Goal: Task Accomplishment & Management: Manage account settings

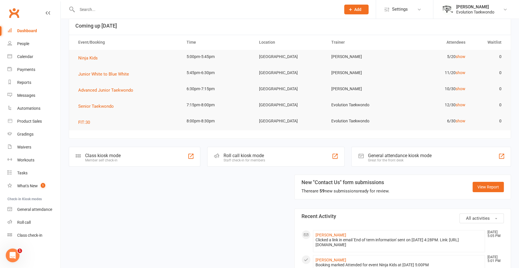
scroll to position [34, 0]
click at [82, 121] on span "FIT:30" at bounding box center [84, 122] width 12 height 5
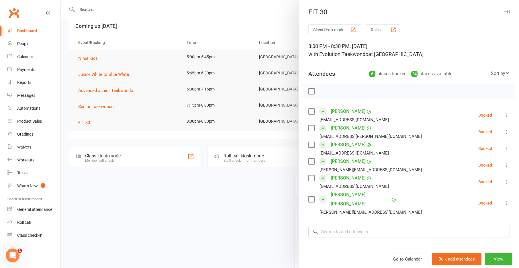
click at [151, 189] on div at bounding box center [290, 134] width 459 height 268
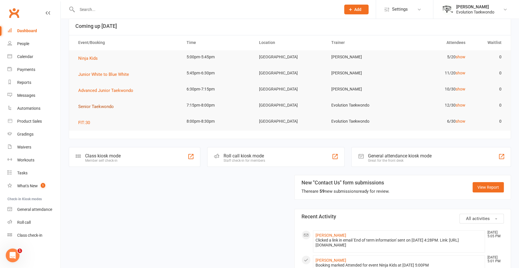
click at [100, 105] on span "Senior Taekwondo" at bounding box center [96, 106] width 36 height 5
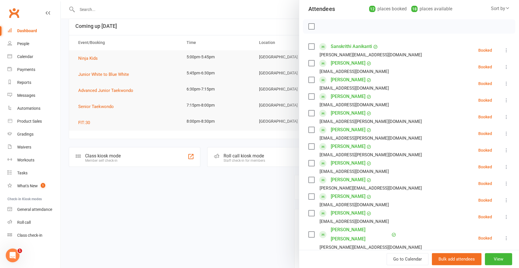
scroll to position [65, 0]
click at [241, 190] on div at bounding box center [290, 134] width 459 height 268
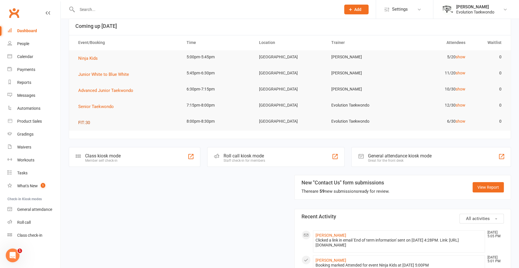
click at [83, 120] on span "FIT:30" at bounding box center [84, 122] width 12 height 5
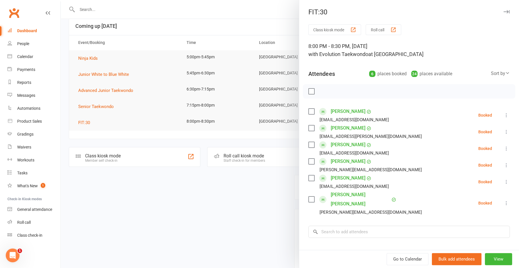
click at [164, 213] on div at bounding box center [290, 134] width 459 height 268
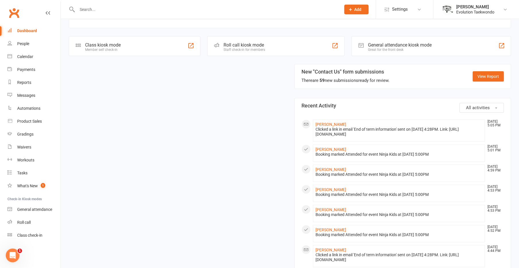
scroll to position [143, 0]
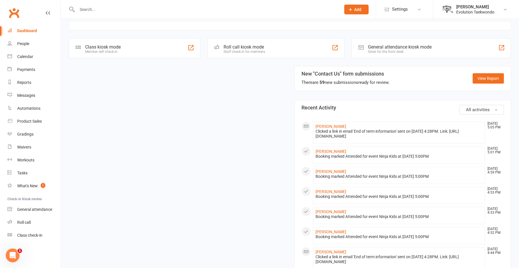
click at [475, 105] on button "All activities" at bounding box center [482, 110] width 44 height 10
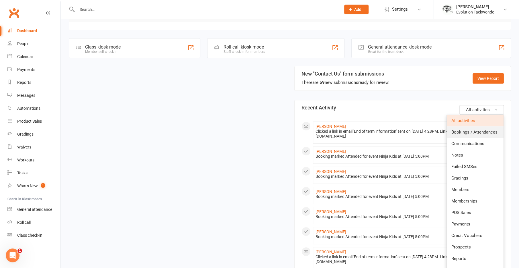
click at [465, 131] on span "Bookings / Attendances" at bounding box center [475, 131] width 46 height 5
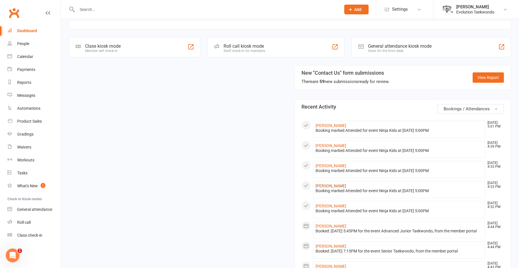
scroll to position [144, 0]
click at [477, 107] on span "Bookings / Attendances" at bounding box center [467, 108] width 46 height 5
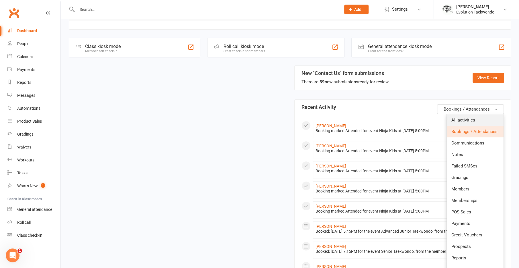
click at [475, 119] on link "All activities" at bounding box center [475, 119] width 57 height 11
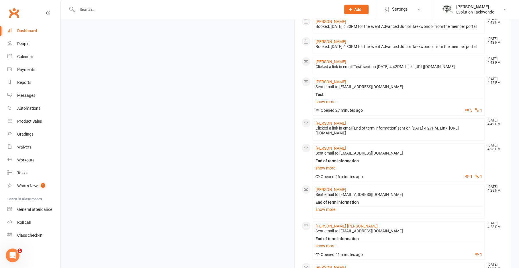
scroll to position [524, 0]
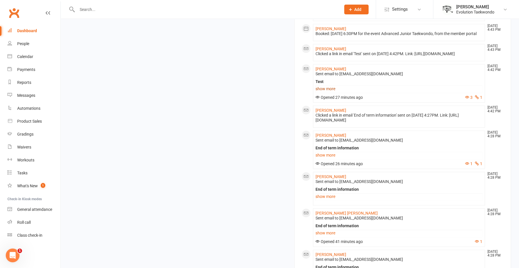
click at [323, 93] on link "show more" at bounding box center [399, 89] width 167 height 8
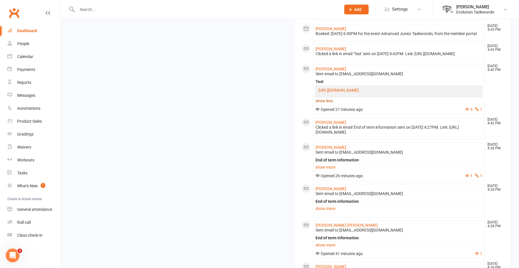
click at [326, 105] on link "show less" at bounding box center [399, 101] width 167 height 8
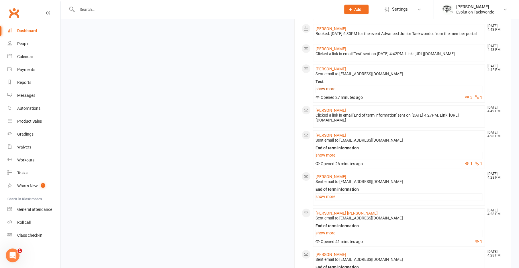
scroll to position [590, 0]
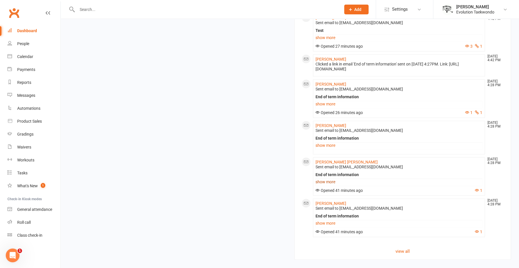
click at [323, 179] on link "show more" at bounding box center [399, 182] width 167 height 8
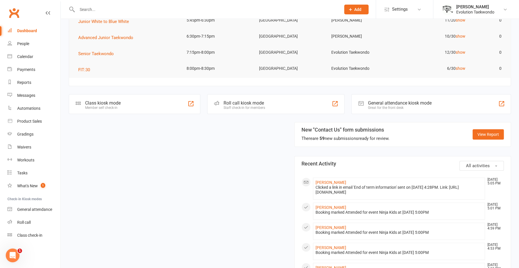
scroll to position [0, 0]
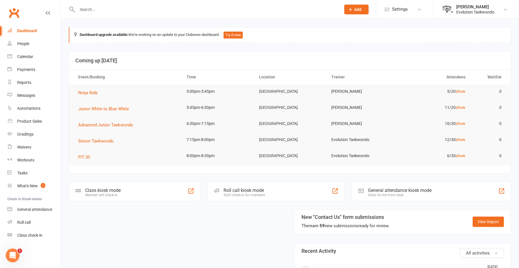
click at [199, 12] on input "text" at bounding box center [206, 9] width 262 height 8
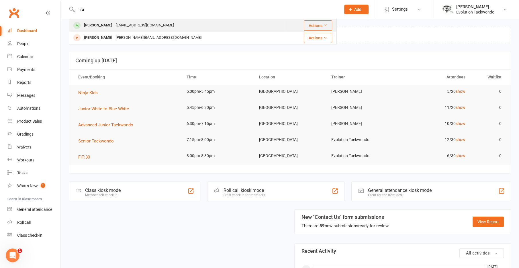
type input "ira"
click at [156, 22] on div "Ira mukherjee piyali2000@gmail.com" at bounding box center [176, 26] width 215 height 12
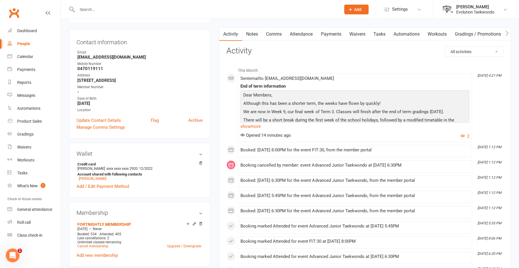
scroll to position [52, 0]
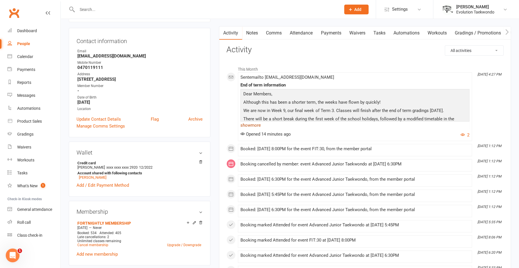
click at [262, 126] on link "show more" at bounding box center [355, 125] width 229 height 8
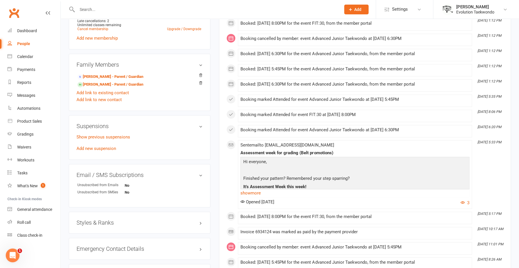
scroll to position [269, 0]
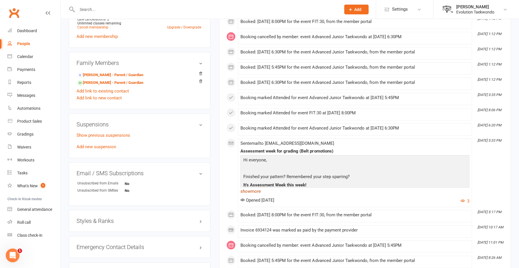
click at [260, 195] on link "show more" at bounding box center [355, 191] width 229 height 8
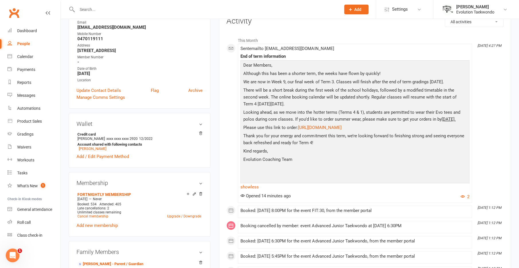
scroll to position [0, 0]
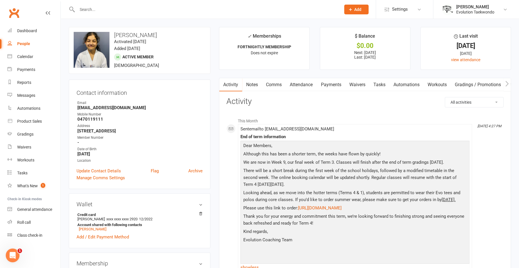
click at [14, 15] on link "Clubworx" at bounding box center [14, 13] width 14 height 14
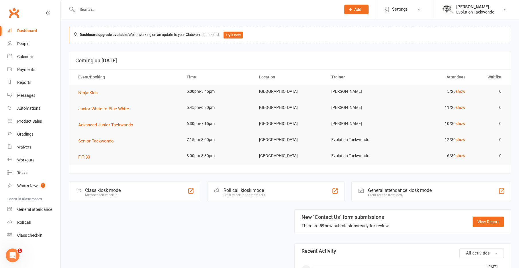
click at [92, 119] on td "Advanced Junior Taekwondo" at bounding box center [127, 125] width 108 height 16
click at [96, 121] on button "Advanced Junior Taekwondo" at bounding box center [107, 124] width 59 height 7
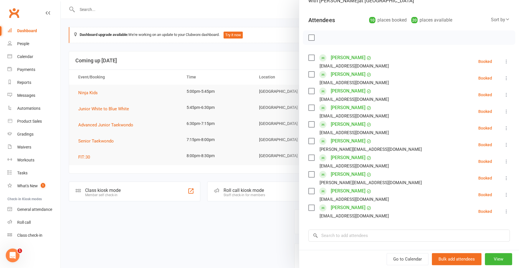
scroll to position [54, 0]
click at [171, 167] on div at bounding box center [290, 134] width 459 height 268
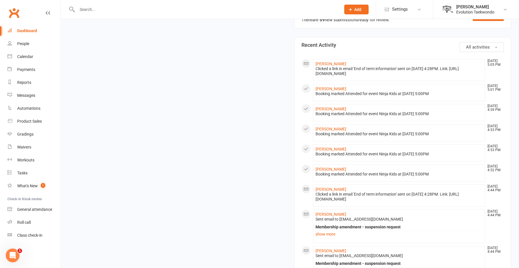
scroll to position [206, 0]
click at [483, 44] on span "All activities" at bounding box center [478, 46] width 24 height 5
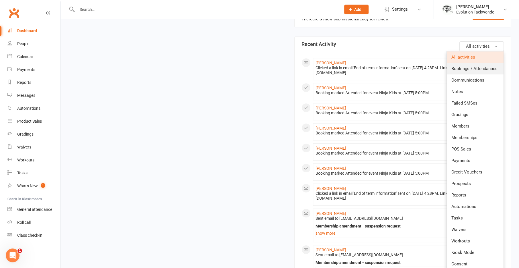
click at [469, 66] on span "Bookings / Attendances" at bounding box center [475, 68] width 46 height 5
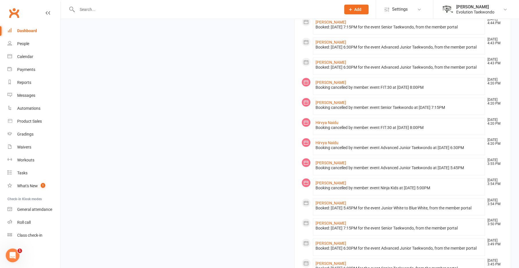
scroll to position [451, 0]
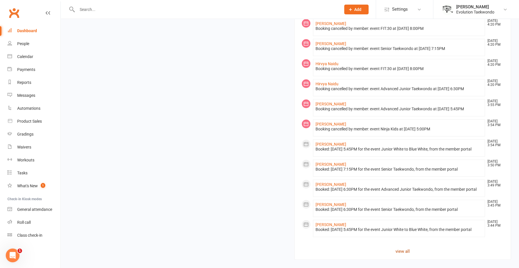
click at [398, 250] on link "view all" at bounding box center [403, 250] width 203 height 7
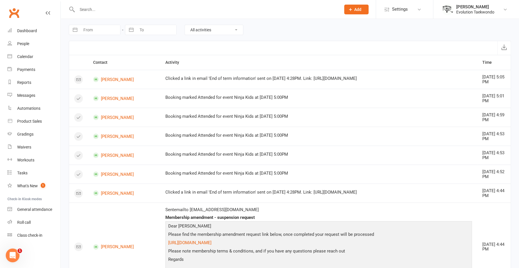
click at [198, 28] on select "All activities Bookings / Attendances Communications Notes Failed SMSes Grading…" at bounding box center [214, 30] width 58 height 10
select select "BookingLogEntry"
click at [185, 25] on select "All activities Bookings / Attendances Communications Notes Failed SMSes Grading…" at bounding box center [214, 30] width 58 height 10
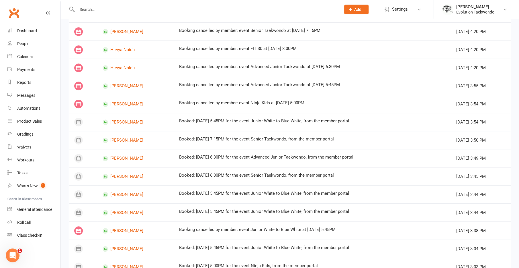
scroll to position [227, 0]
click at [365, 186] on td "Booked: 17 Sep 2025 at 5:45PM for the event Junior White to Blue White, from th…" at bounding box center [312, 195] width 277 height 18
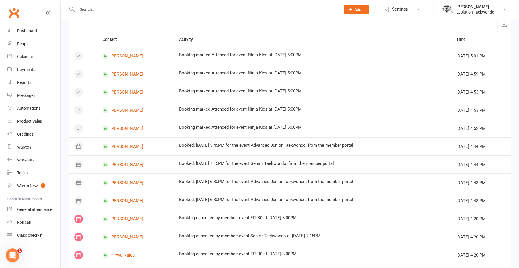
scroll to position [0, 0]
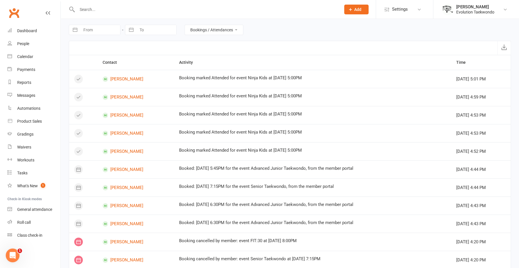
click at [9, 10] on link "Clubworx" at bounding box center [14, 13] width 14 height 14
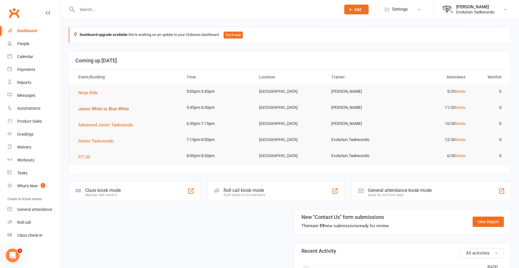
click at [108, 107] on span "Junior White to Blue White" at bounding box center [103, 108] width 51 height 5
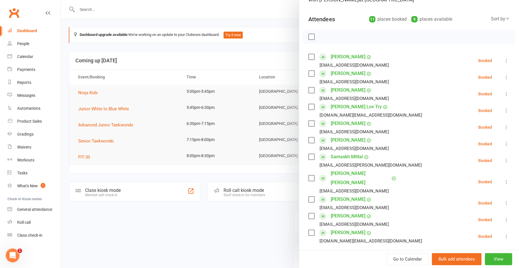
scroll to position [55, 0]
click at [231, 217] on div at bounding box center [290, 134] width 459 height 268
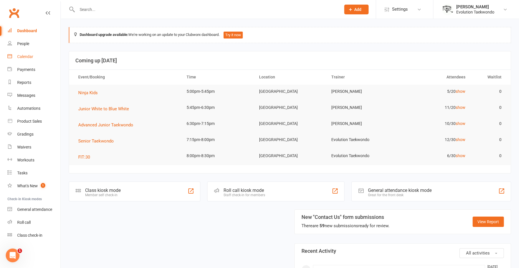
click at [28, 60] on link "Calendar" at bounding box center [33, 56] width 53 height 13
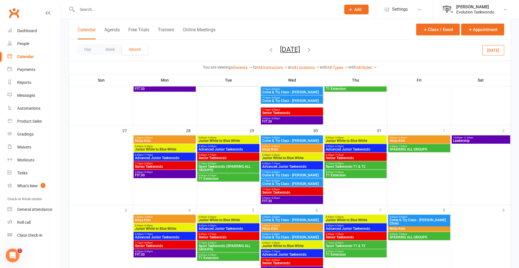
scroll to position [274, 0]
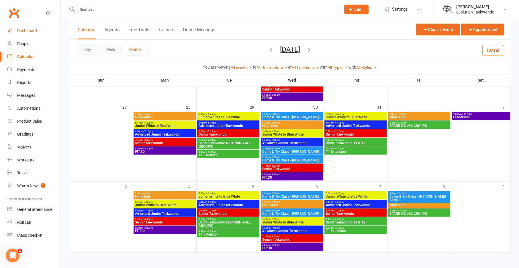
click at [28, 31] on div "Dashboard" at bounding box center [27, 30] width 20 height 5
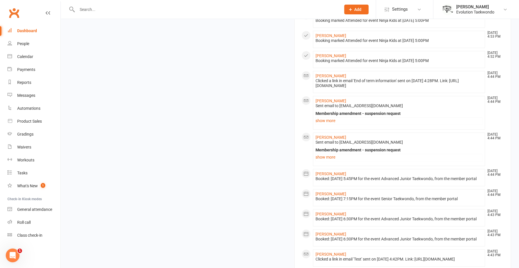
scroll to position [319, 0]
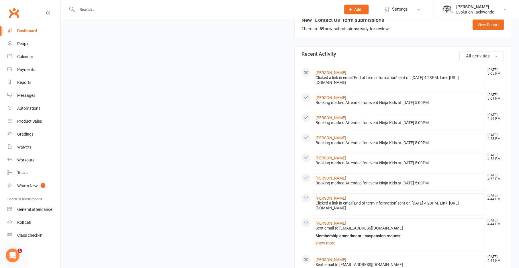
scroll to position [196, 0]
click at [330, 95] on link "[PERSON_NAME]" at bounding box center [331, 97] width 31 height 5
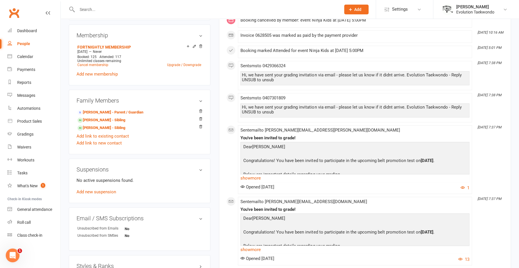
scroll to position [253, 0]
click at [256, 175] on link "show more" at bounding box center [355, 178] width 229 height 8
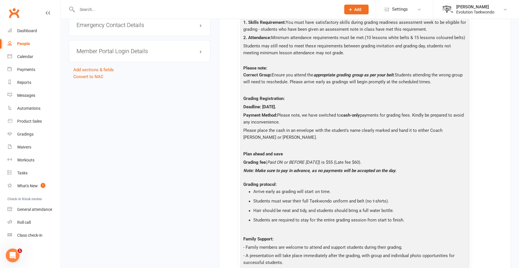
scroll to position [520, 0]
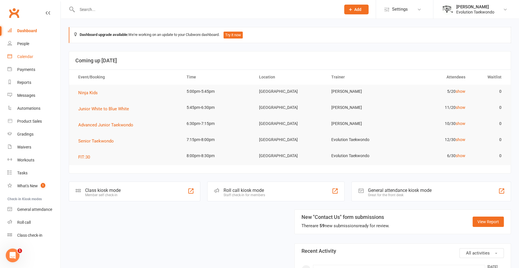
click at [22, 55] on div "Calendar" at bounding box center [25, 56] width 16 height 5
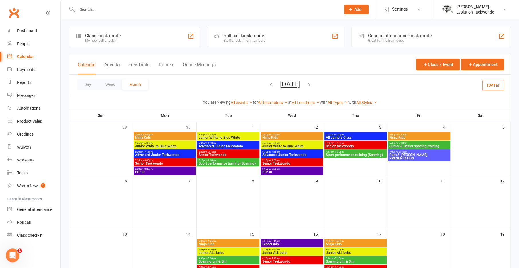
click at [172, 169] on span "8:00pm - 8:30pm" at bounding box center [165, 168] width 60 height 3
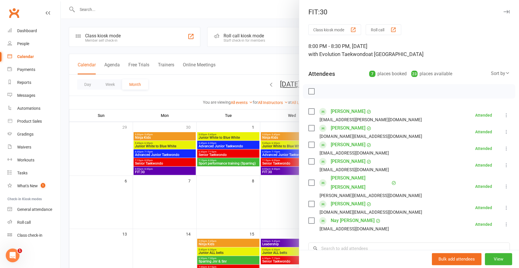
click at [223, 145] on div at bounding box center [290, 134] width 459 height 268
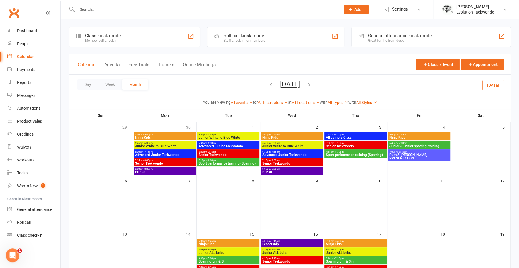
click at [272, 168] on span "- 8:30pm" at bounding box center [275, 168] width 9 height 3
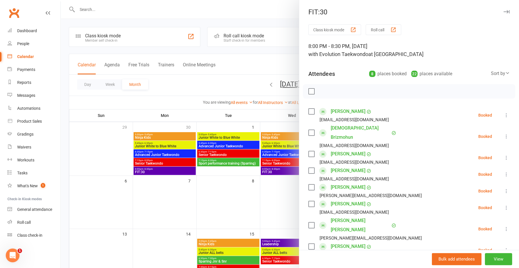
click at [246, 146] on div at bounding box center [290, 134] width 459 height 268
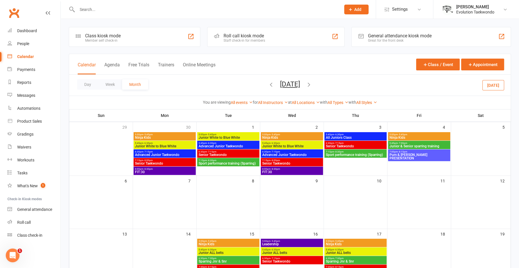
click at [494, 83] on button "[DATE]" at bounding box center [494, 85] width 22 height 10
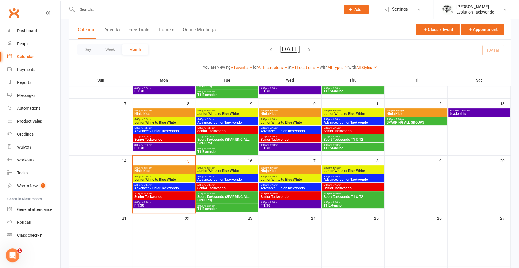
scroll to position [82, 0]
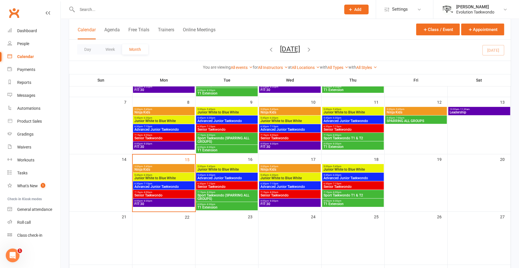
click at [162, 202] on span "FIT:30" at bounding box center [163, 203] width 59 height 3
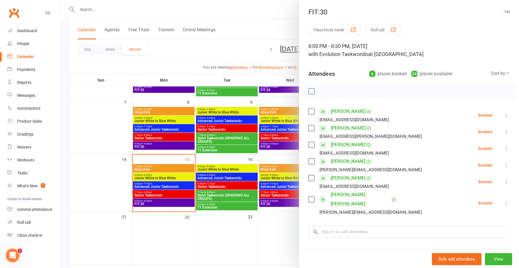
click at [162, 202] on div at bounding box center [290, 134] width 459 height 268
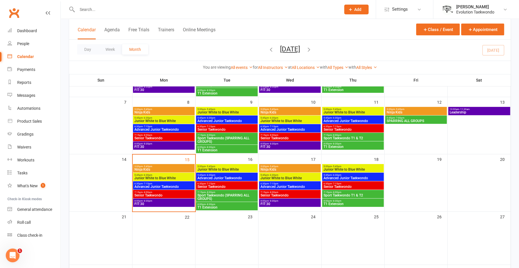
click at [174, 146] on span "FIT:30" at bounding box center [163, 146] width 59 height 3
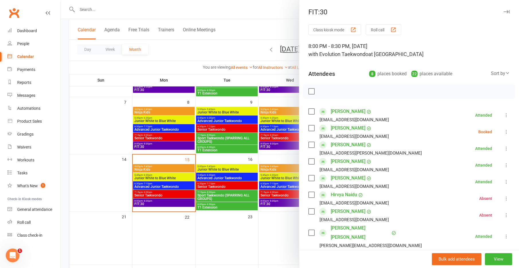
click at [183, 132] on div at bounding box center [290, 134] width 459 height 268
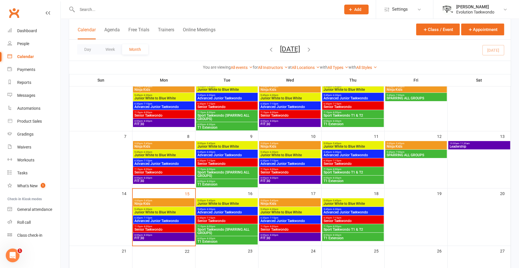
scroll to position [47, 0]
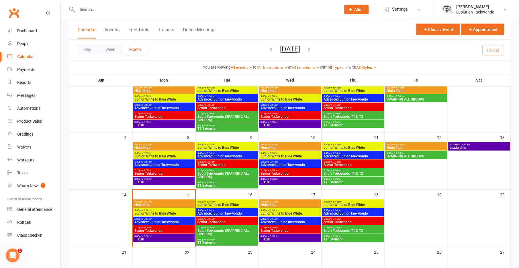
click at [175, 122] on span "8:00pm - 8:30pm" at bounding box center [163, 122] width 59 height 3
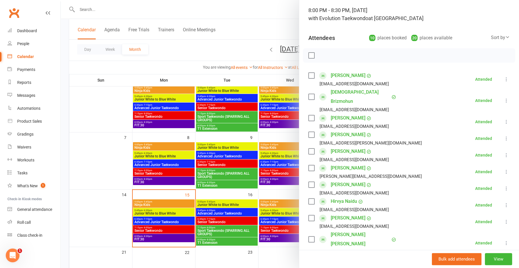
scroll to position [36, 0]
click at [257, 169] on div at bounding box center [290, 134] width 459 height 268
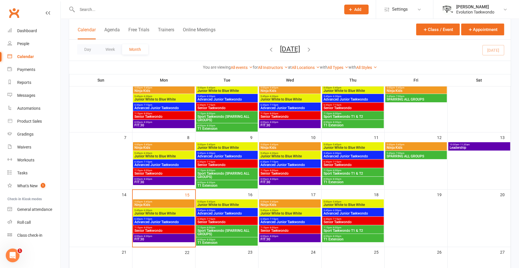
click at [276, 123] on span "FIT:30" at bounding box center [289, 124] width 59 height 3
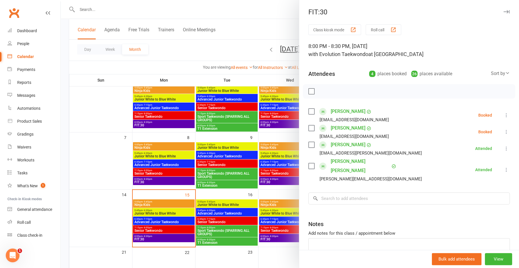
click at [216, 121] on div at bounding box center [290, 134] width 459 height 268
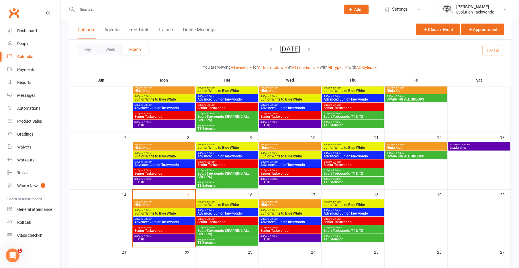
click at [275, 179] on span "- 8:30pm" at bounding box center [273, 179] width 9 height 3
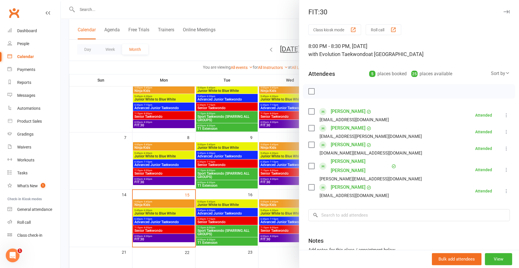
click at [238, 167] on div at bounding box center [290, 134] width 459 height 268
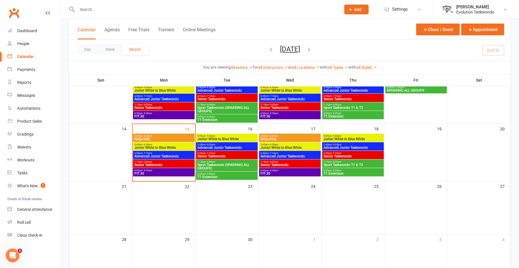
scroll to position [113, 0]
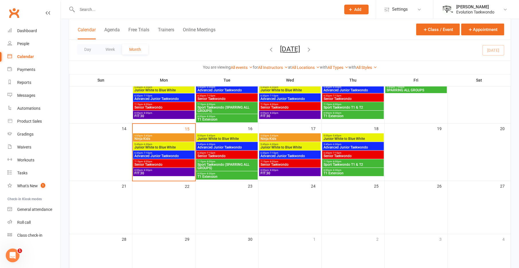
click at [266, 170] on span "8:00pm - 8:30pm" at bounding box center [289, 170] width 59 height 3
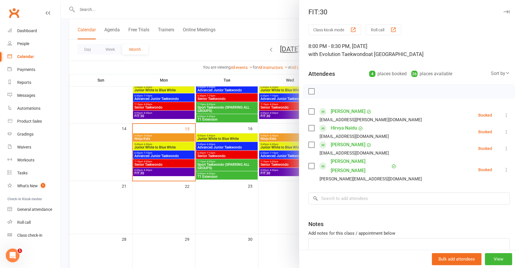
click at [239, 163] on div at bounding box center [290, 134] width 459 height 268
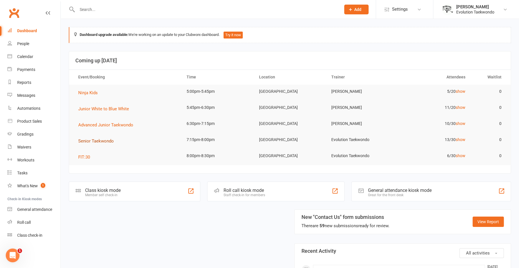
click at [96, 143] on span "Senior Taekwondo" at bounding box center [96, 140] width 36 height 5
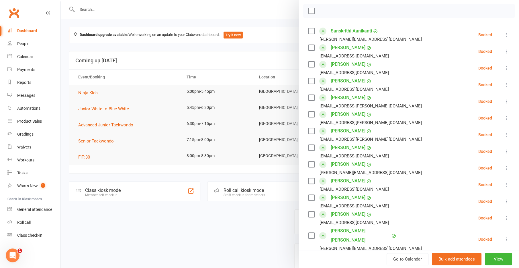
scroll to position [81, 0]
click at [226, 210] on div at bounding box center [290, 134] width 459 height 268
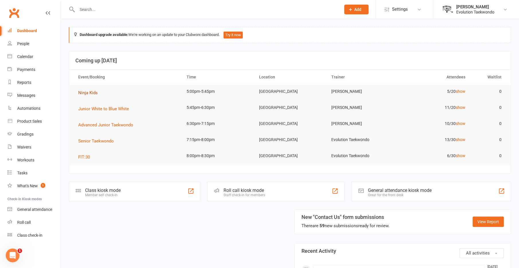
click at [96, 92] on span "Ninja Kids" at bounding box center [88, 92] width 20 height 5
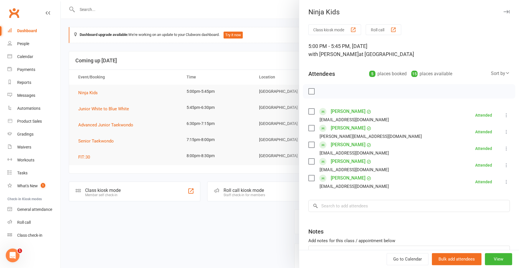
scroll to position [42, 0]
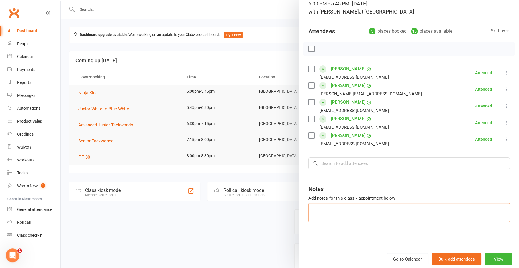
click at [337, 206] on textarea at bounding box center [410, 212] width 202 height 19
type textarea "P"
type textarea "a"
click at [310, 209] on textarea "No Booking:" at bounding box center [410, 212] width 202 height 19
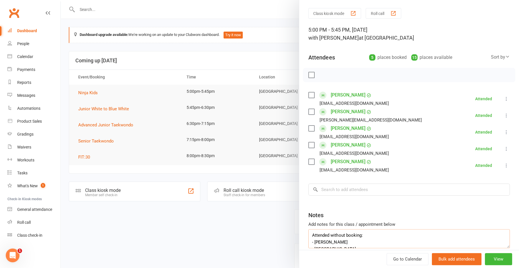
scroll to position [0, 0]
click at [367, 233] on textarea "Attended without booking: - Lida - Junwoo - Jiwoo" at bounding box center [410, 238] width 202 height 19
click at [350, 241] on textarea "Attended without booking: - Sharanya - Lida - Junwoo - Jiwoo" at bounding box center [410, 238] width 202 height 19
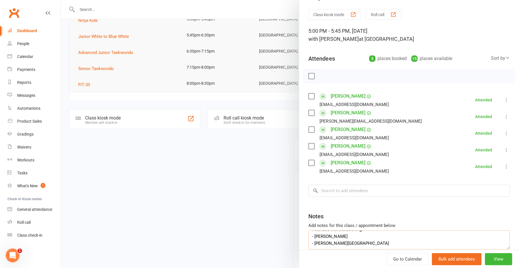
scroll to position [16, 0]
type textarea "Attended without booking: - Sharanya - Lida - Junwoo - Jiwoo"
click at [229, 210] on div at bounding box center [290, 134] width 459 height 268
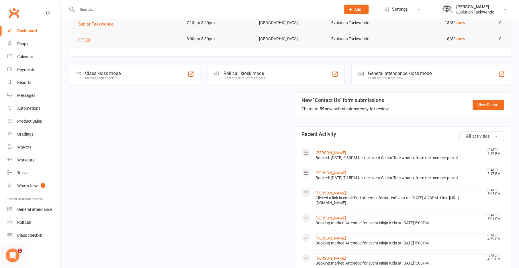
scroll to position [118, 0]
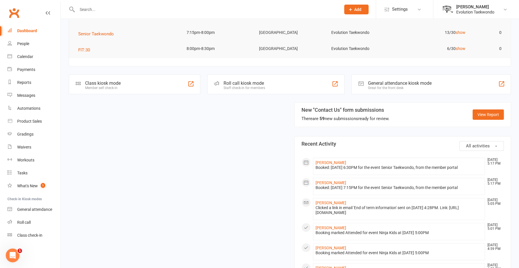
scroll to position [107, 0]
